Goal: Task Accomplishment & Management: Manage account settings

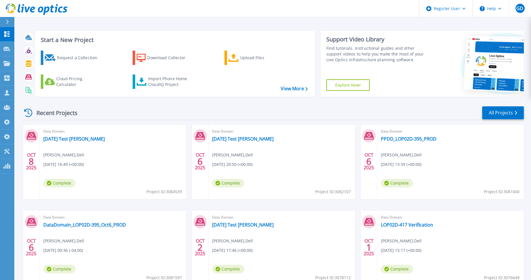
click at [171, 114] on div "Recent Projects All Projects" at bounding box center [273, 113] width 502 height 14
click at [502, 111] on link "All Projects" at bounding box center [504, 112] width 42 height 13
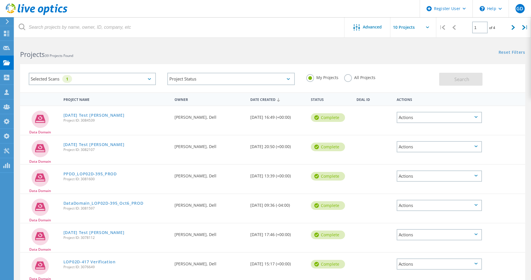
drag, startPoint x: 347, startPoint y: 78, endPoint x: 353, endPoint y: 78, distance: 5.8
click at [347, 78] on label "All Projects" at bounding box center [359, 76] width 31 height 5
click at [0, 0] on input "All Projects" at bounding box center [0, 0] width 0 height 0
click at [470, 77] on button "Search" at bounding box center [461, 79] width 43 height 13
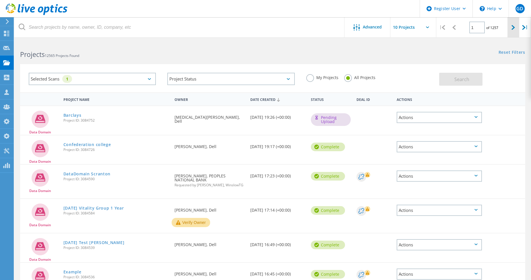
click at [514, 31] on div at bounding box center [514, 27] width 12 height 20
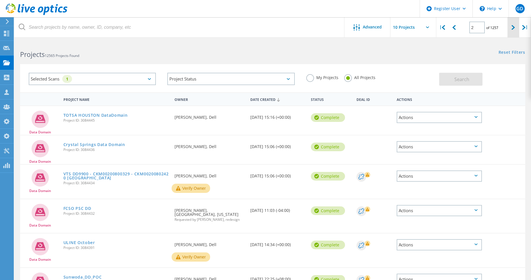
click at [514, 31] on div at bounding box center [514, 27] width 12 height 20
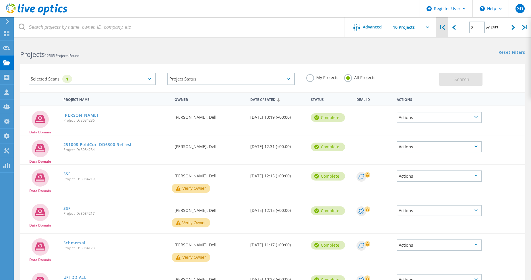
click at [445, 30] on icon at bounding box center [443, 27] width 3 height 5
type input "1"
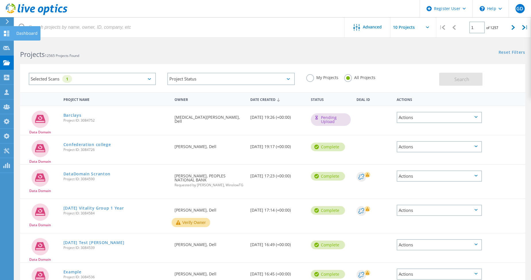
click at [7, 32] on icon at bounding box center [6, 33] width 7 height 5
